Goal: Check status: Check status

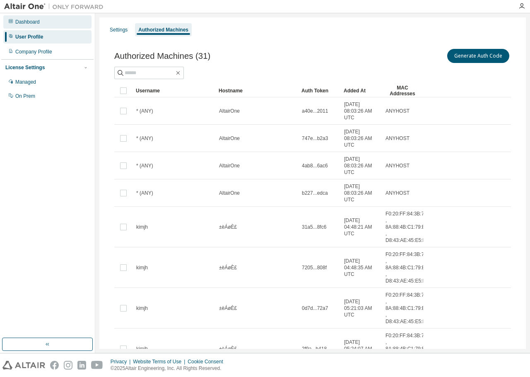
click at [71, 24] on div "Dashboard" at bounding box center [47, 21] width 88 height 13
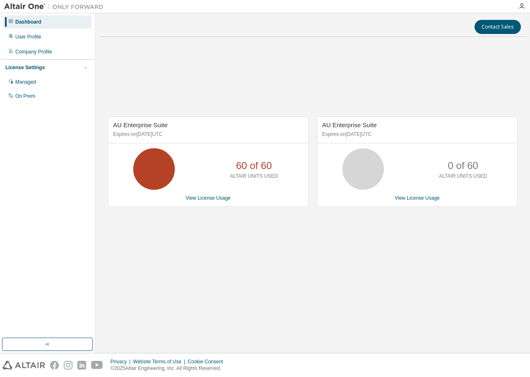
click at [341, 239] on div "AU Enterprise Suite Expires on [DATE] UTC 60 of 60 ALTAIR UNITS USED View Licen…" at bounding box center [312, 165] width 427 height 245
drag, startPoint x: 323, startPoint y: 134, endPoint x: 398, endPoint y: 139, distance: 75.5
click at [398, 139] on div "AU Enterprise Suite Expires on [DATE] UTC" at bounding box center [417, 130] width 200 height 27
click at [396, 179] on div "0 of 60 ALTAIR UNITS USED" at bounding box center [417, 168] width 200 height 41
drag, startPoint x: 122, startPoint y: 135, endPoint x: 193, endPoint y: 133, distance: 70.9
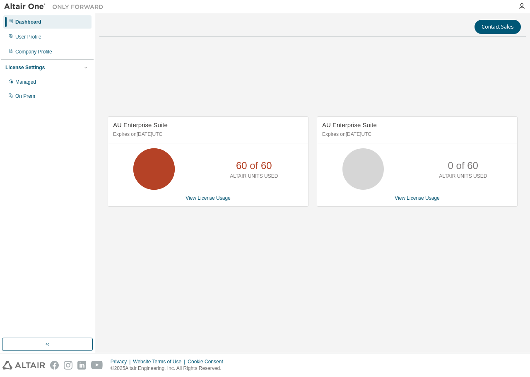
click at [193, 133] on p "Expires on [DATE] UTC" at bounding box center [207, 134] width 188 height 7
drag, startPoint x: 398, startPoint y: 136, endPoint x: 324, endPoint y: 138, distance: 74.6
click at [324, 138] on p "Expires on [DATE] UTC" at bounding box center [416, 134] width 188 height 7
click at [325, 155] on div "0 of 60 ALTAIR UNITS USED" at bounding box center [417, 168] width 200 height 41
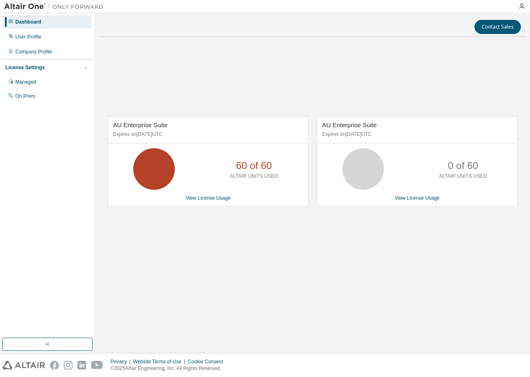
click at [283, 75] on div "AU Enterprise Suite Expires on [DATE] UTC 60 of 60 ALTAIR UNITS USED View Licen…" at bounding box center [312, 165] width 427 height 245
click at [321, 292] on div "Contact Sales AU Enterprise Suite Expires on [DATE] UTC 60 of 60 ALTAIR UNITS U…" at bounding box center [312, 182] width 427 height 331
click at [336, 64] on div "AU Enterprise Suite Expires on [DATE] UTC 60 of 60 ALTAIR UNITS USED View Licen…" at bounding box center [312, 165] width 427 height 245
